Goal: Navigation & Orientation: Understand site structure

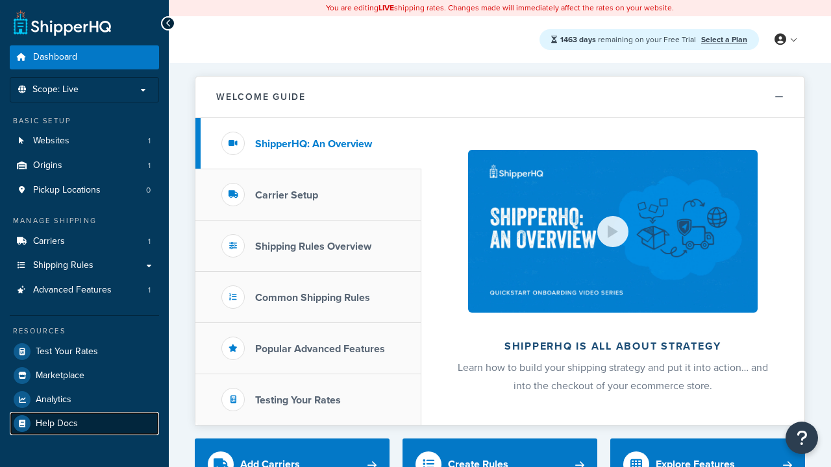
click at [84, 423] on link "Help Docs" at bounding box center [84, 423] width 149 height 23
